Goal: Communication & Community: Connect with others

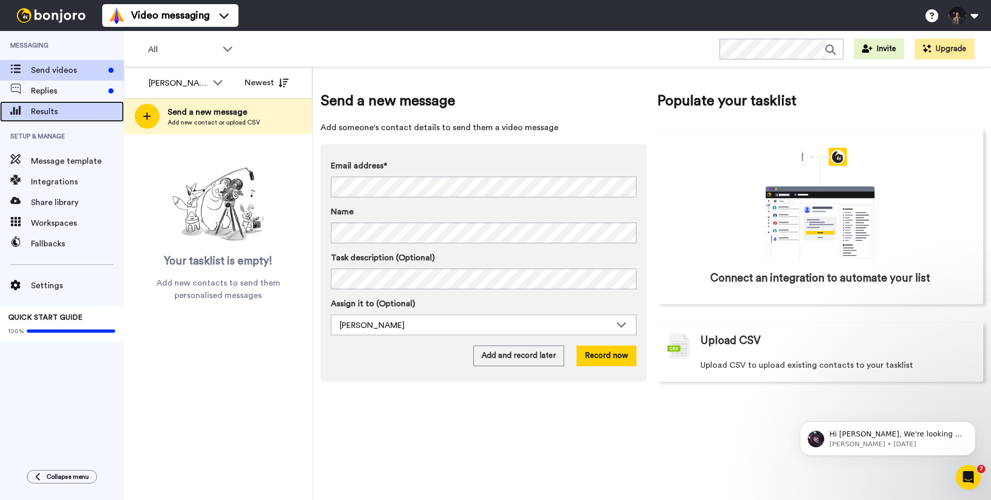
click at [117, 121] on div "Results" at bounding box center [62, 111] width 124 height 21
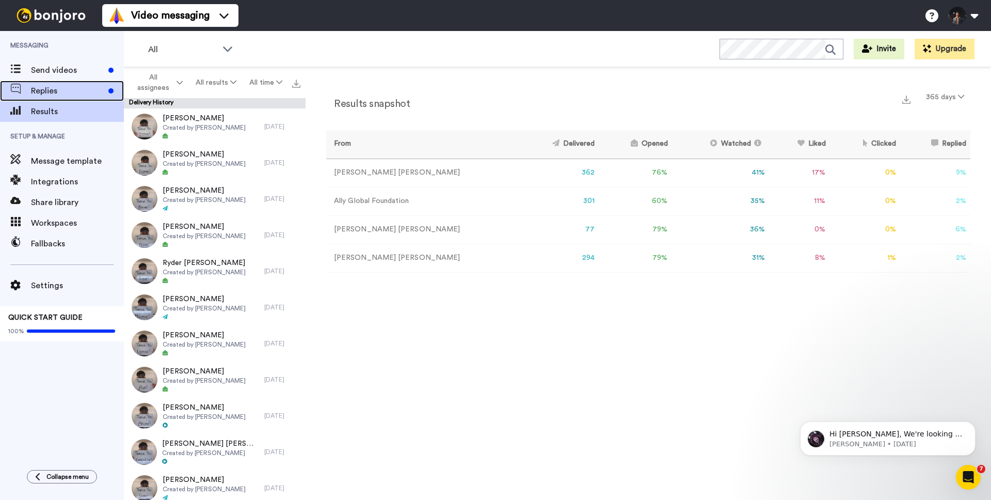
click at [97, 98] on div "Replies" at bounding box center [62, 91] width 124 height 21
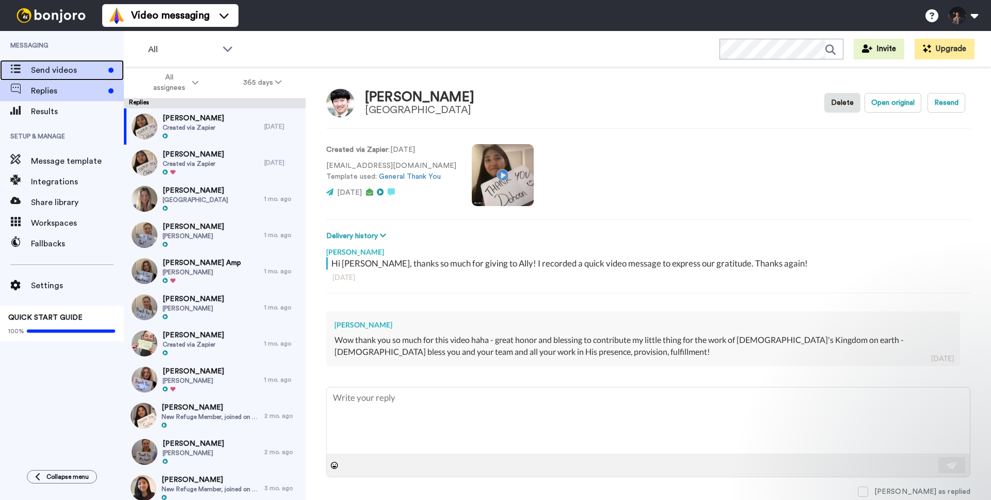
click at [99, 76] on div "Send videos" at bounding box center [62, 70] width 124 height 21
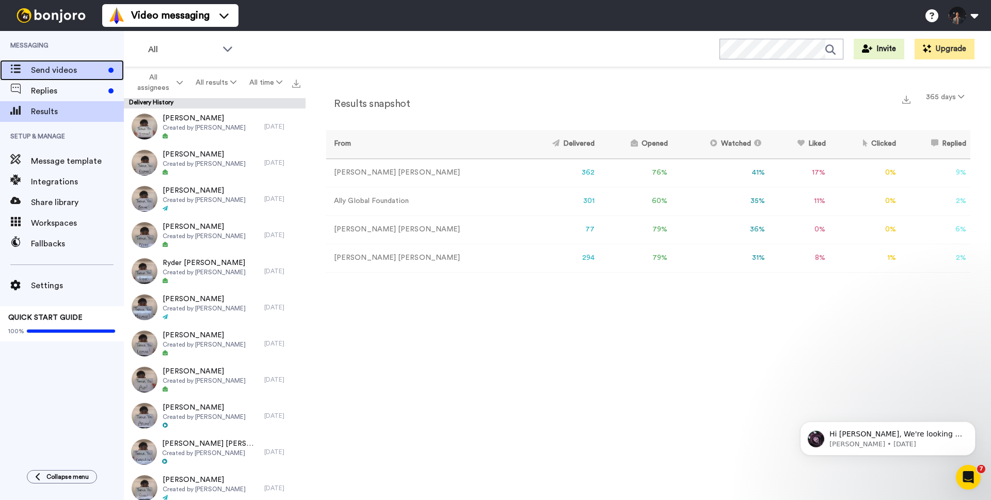
click at [49, 66] on span "Send videos" at bounding box center [67, 70] width 73 height 12
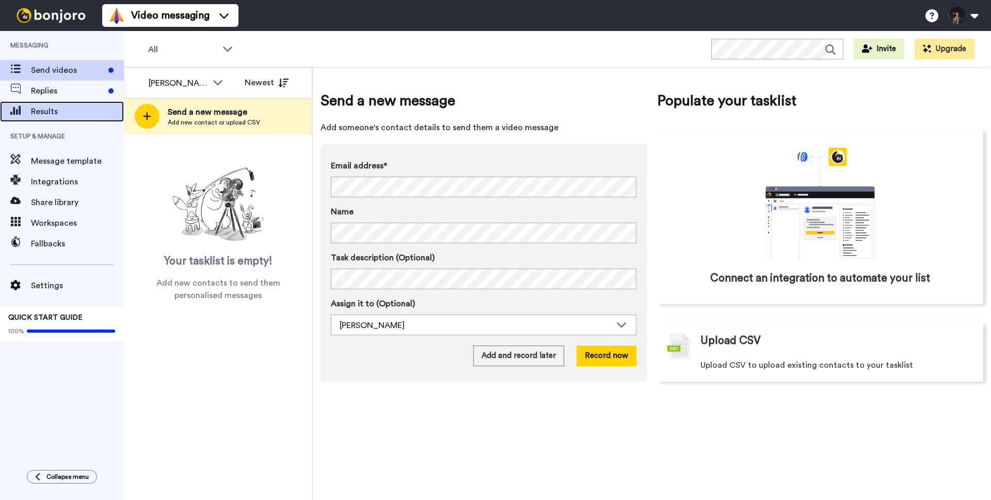
click at [89, 111] on span "Results" at bounding box center [77, 111] width 93 height 12
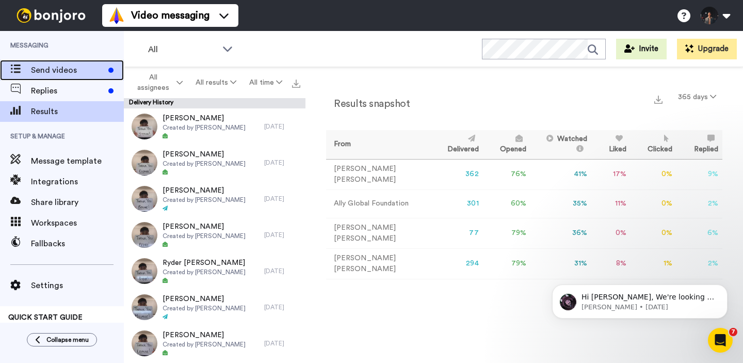
click at [83, 68] on span "Send videos" at bounding box center [67, 70] width 73 height 12
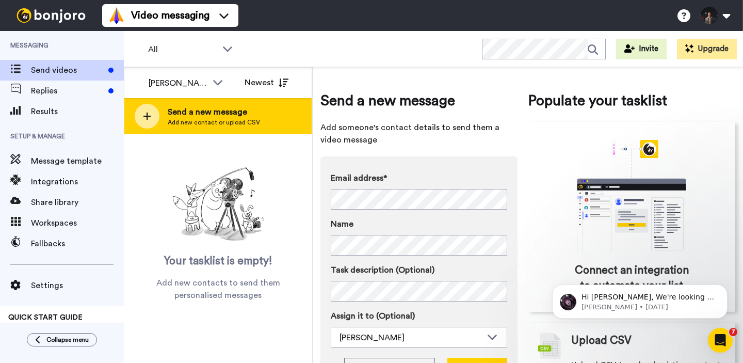
click at [199, 110] on span "Send a new message" at bounding box center [214, 112] width 92 height 12
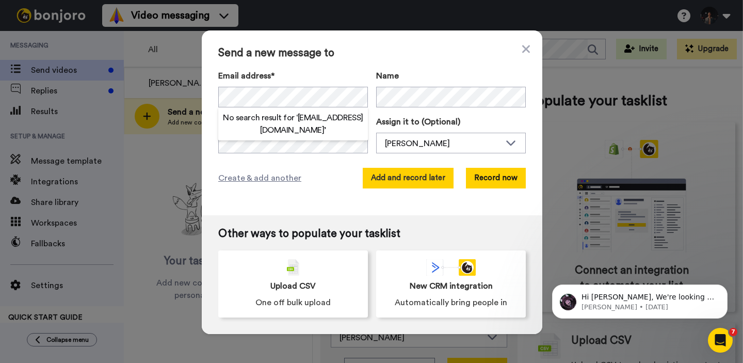
click at [441, 180] on button "Add and record later" at bounding box center [408, 178] width 91 height 21
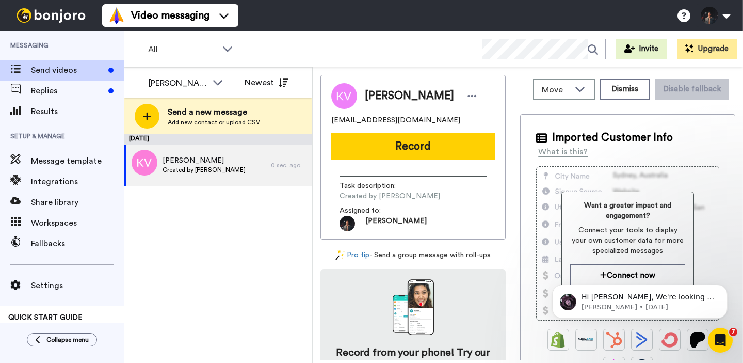
click at [379, 121] on span "[EMAIL_ADDRESS][DOMAIN_NAME]" at bounding box center [395, 120] width 129 height 10
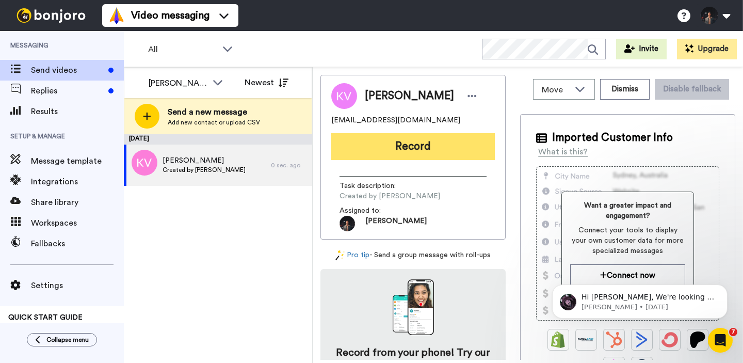
click at [386, 152] on button "Record" at bounding box center [413, 146] width 164 height 27
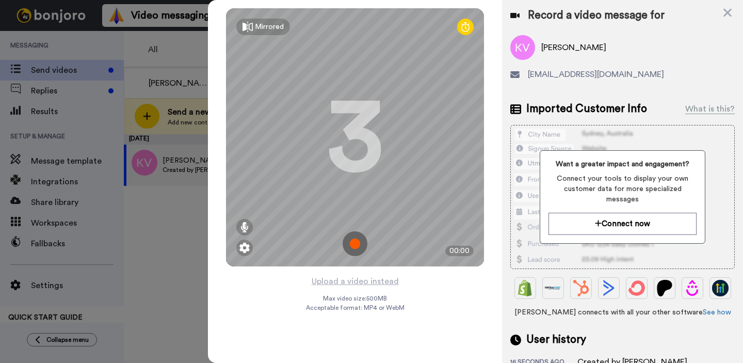
click at [355, 245] on img at bounding box center [355, 243] width 25 height 25
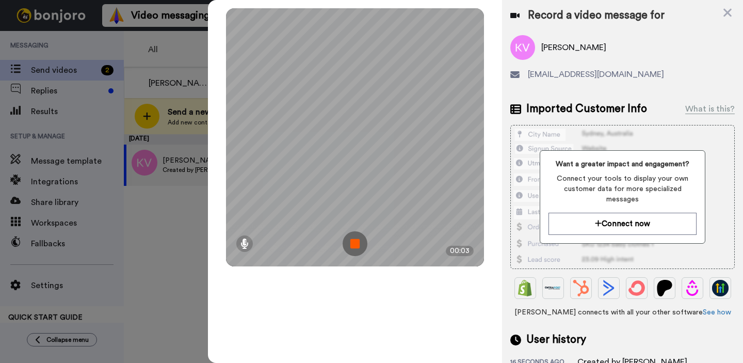
click at [355, 245] on img at bounding box center [355, 243] width 25 height 25
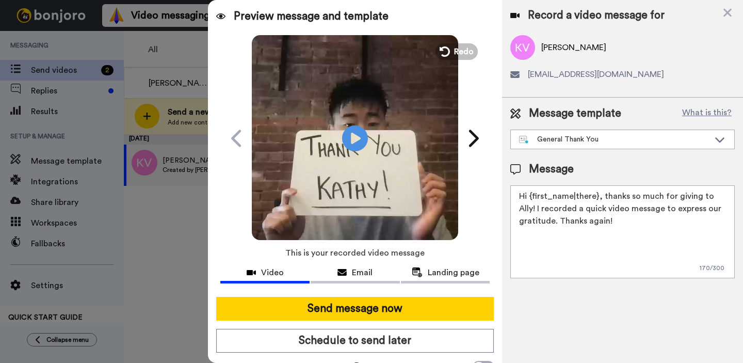
click at [396, 112] on video at bounding box center [355, 137] width 206 height 206
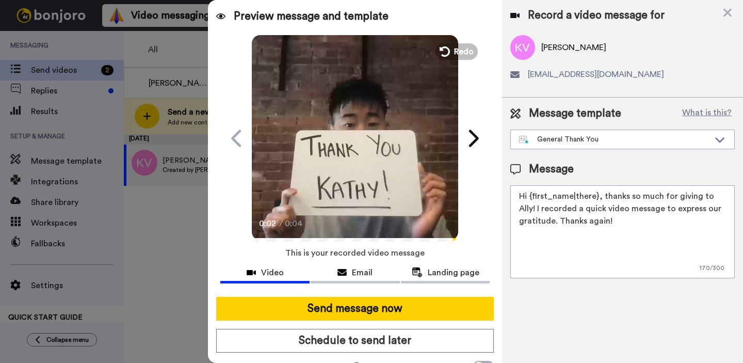
click at [448, 61] on video at bounding box center [355, 137] width 206 height 206
click at [453, 58] on button "Redo" at bounding box center [457, 51] width 46 height 18
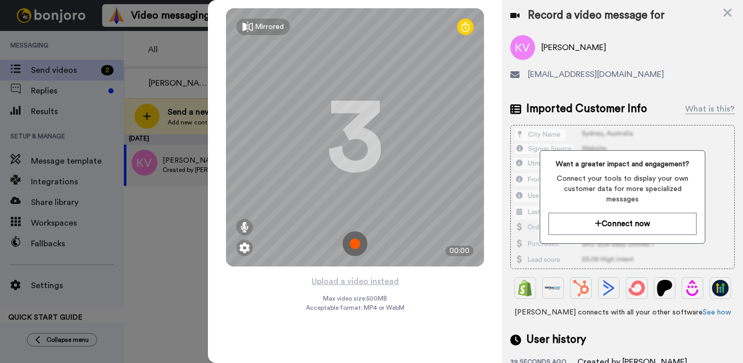
click at [362, 239] on img at bounding box center [355, 243] width 25 height 25
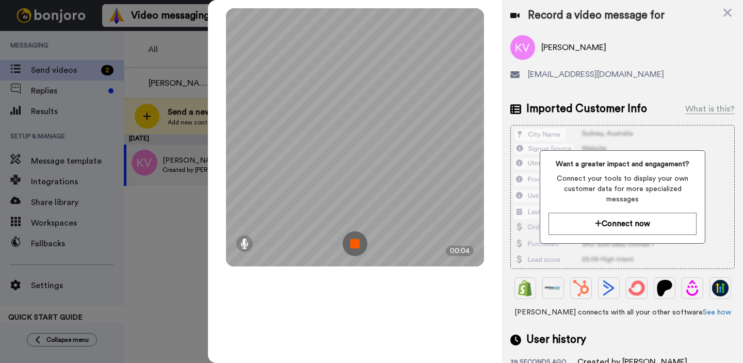
click at [360, 245] on img at bounding box center [355, 243] width 25 height 25
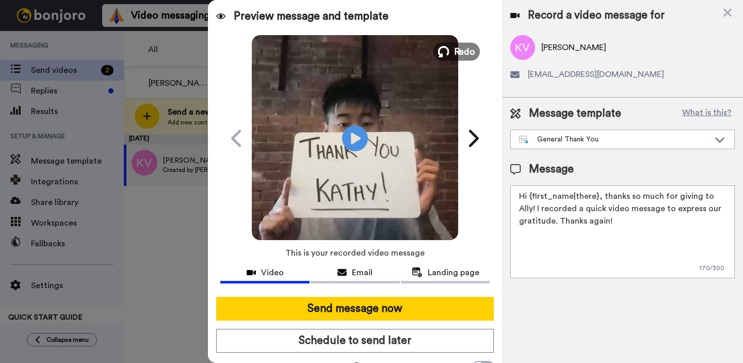
click at [453, 52] on button "Redo" at bounding box center [457, 51] width 46 height 18
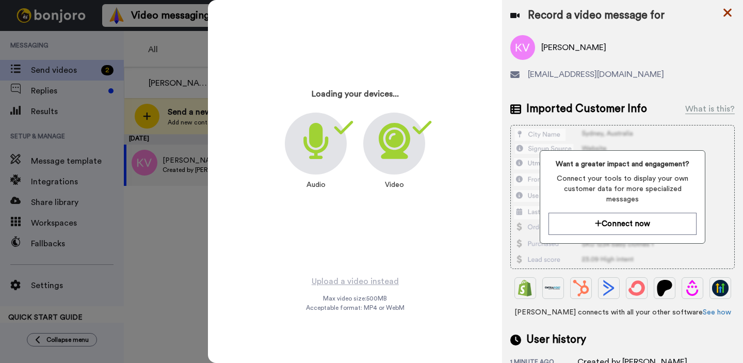
click at [730, 12] on icon at bounding box center [728, 12] width 10 height 13
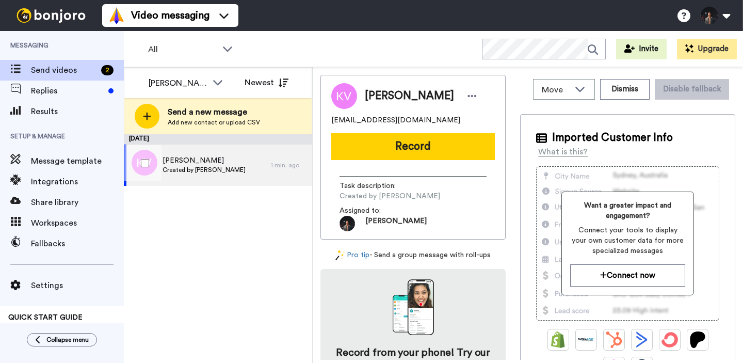
click at [227, 164] on span "[PERSON_NAME]" at bounding box center [204, 160] width 83 height 10
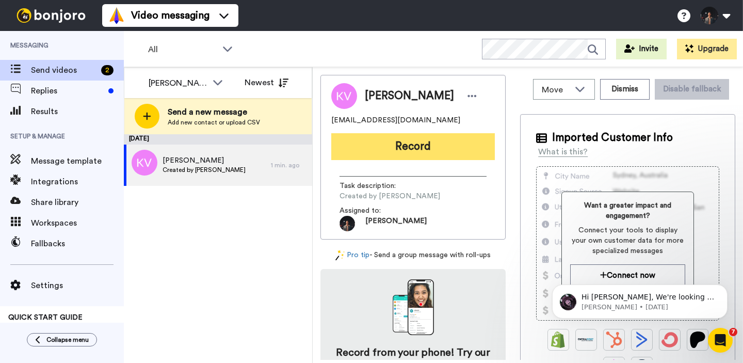
click at [450, 147] on button "Record" at bounding box center [413, 146] width 164 height 27
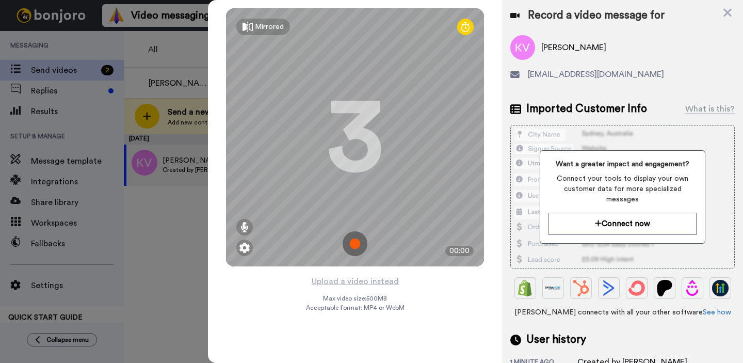
click at [357, 249] on img at bounding box center [355, 243] width 25 height 25
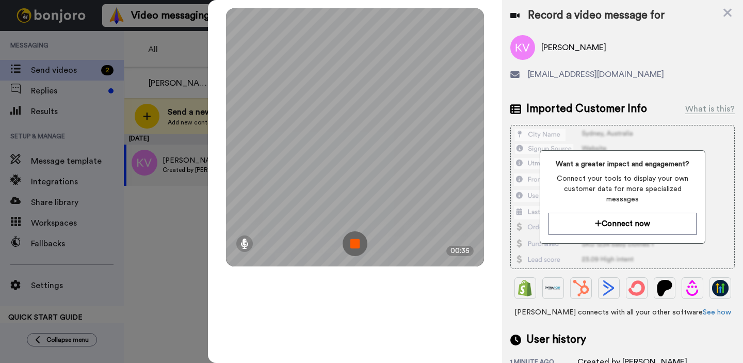
click at [357, 249] on img at bounding box center [355, 243] width 25 height 25
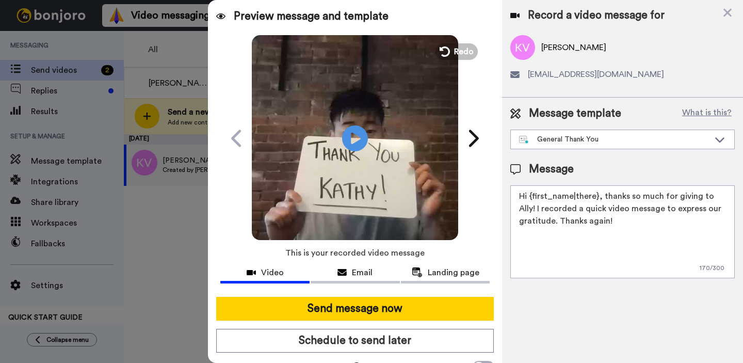
click at [370, 145] on video at bounding box center [355, 137] width 206 height 206
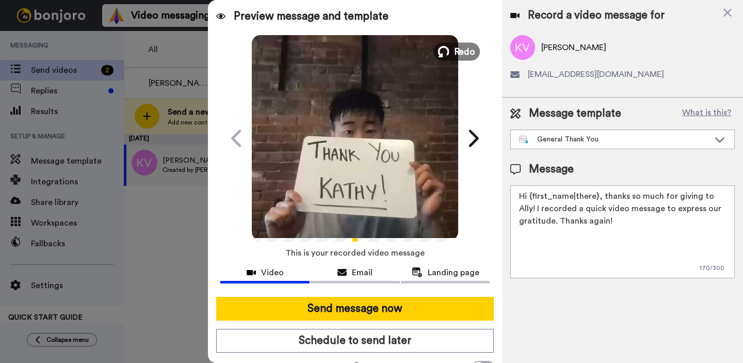
click at [462, 50] on span "Redo" at bounding box center [465, 50] width 22 height 13
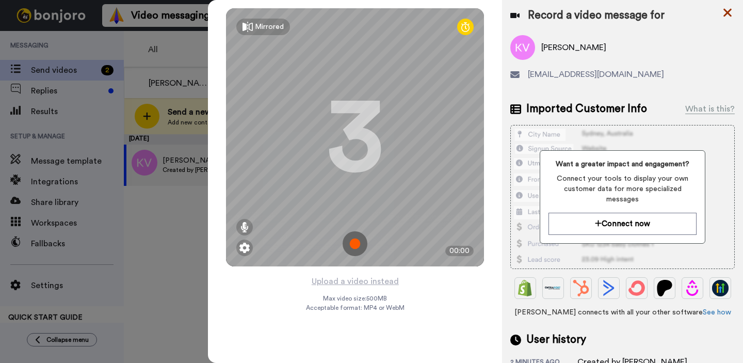
click at [723, 9] on icon at bounding box center [728, 12] width 10 height 13
click at [723, 9] on button at bounding box center [715, 15] width 39 height 23
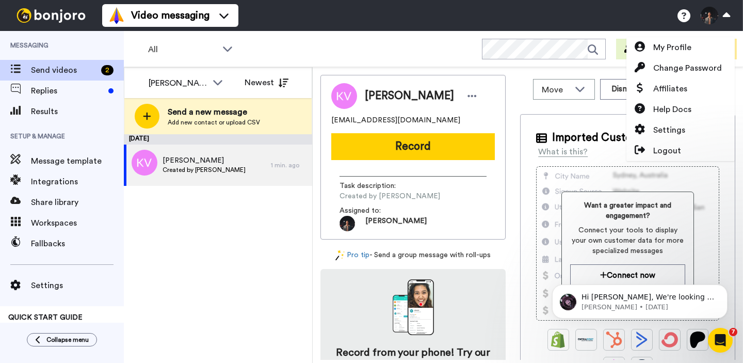
click at [444, 11] on div "Video messaging Switch to Video messaging Testimonials Settings Discover Help &…" at bounding box center [422, 15] width 641 height 31
